Goal: Task Accomplishment & Management: Use online tool/utility

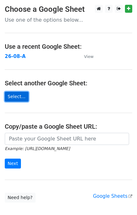
click at [14, 95] on link "Select..." at bounding box center [17, 97] width 24 height 10
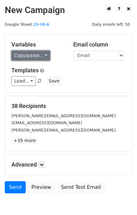
click at [33, 58] on link "Copy/paste..." at bounding box center [30, 56] width 39 height 10
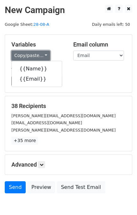
click at [36, 57] on link "Copy/paste..." at bounding box center [30, 56] width 39 height 10
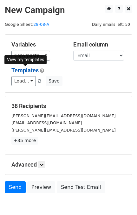
drag, startPoint x: 36, startPoint y: 57, endPoint x: 32, endPoint y: 72, distance: 15.4
click at [32, 72] on link "Templates" at bounding box center [24, 70] width 27 height 7
click at [34, 56] on div "View my templates" at bounding box center [25, 59] width 42 height 9
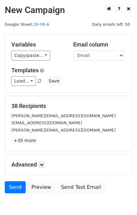
click at [80, 76] on div "Load... No templates saved Save" at bounding box center [69, 81] width 124 height 10
drag, startPoint x: 82, startPoint y: 78, endPoint x: 106, endPoint y: 56, distance: 32.2
click at [106, 56] on div "Variables Copy/paste... {{Name}} {{Email}} Email column Name Email Templates Lo…" at bounding box center [68, 64] width 127 height 58
click at [106, 56] on select "Name Email" at bounding box center [98, 56] width 51 height 10
drag, startPoint x: 106, startPoint y: 56, endPoint x: 100, endPoint y: 53, distance: 6.5
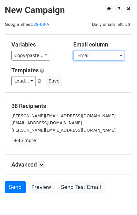
click at [100, 53] on select "Name Email" at bounding box center [98, 56] width 51 height 10
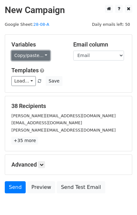
click at [39, 54] on link "Copy/paste..." at bounding box center [30, 56] width 39 height 10
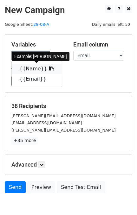
click at [32, 70] on link "{{Name}}" at bounding box center [37, 69] width 50 height 10
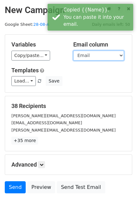
click at [88, 54] on select "Name Email" at bounding box center [98, 56] width 51 height 10
click at [73, 51] on select "Name Email" at bounding box center [98, 56] width 51 height 10
